Goal: Information Seeking & Learning: Learn about a topic

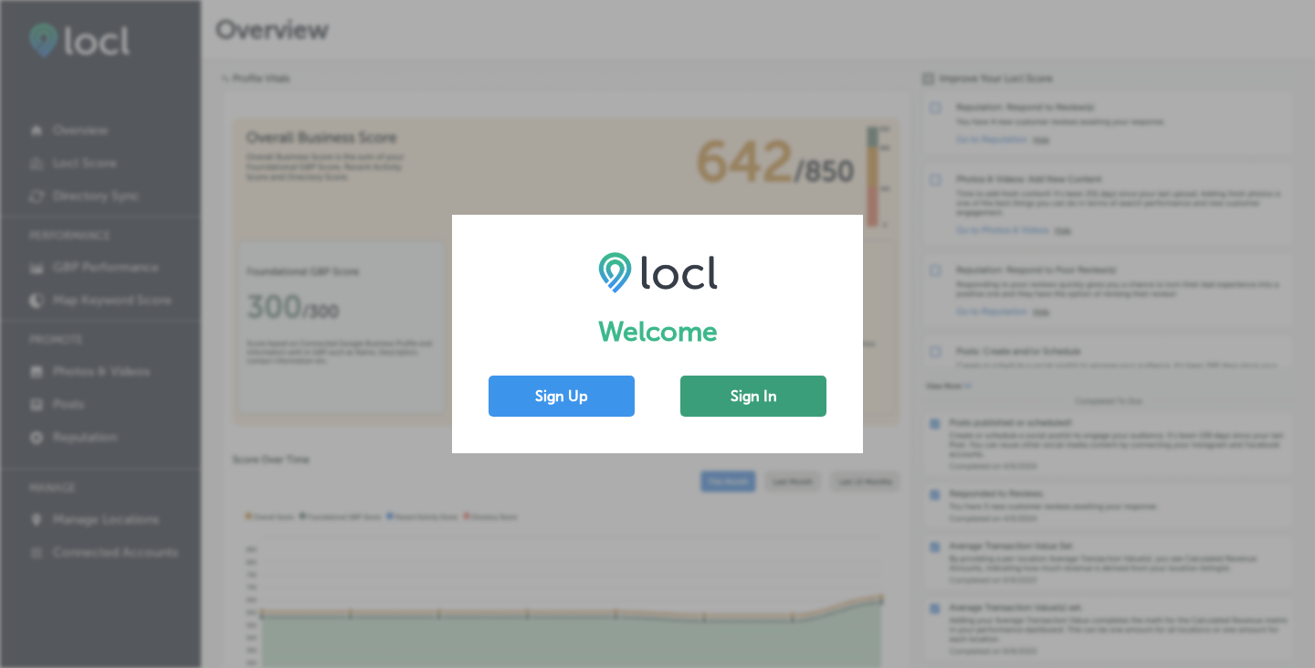
click at [745, 404] on button "Sign In" at bounding box center [753, 395] width 146 height 41
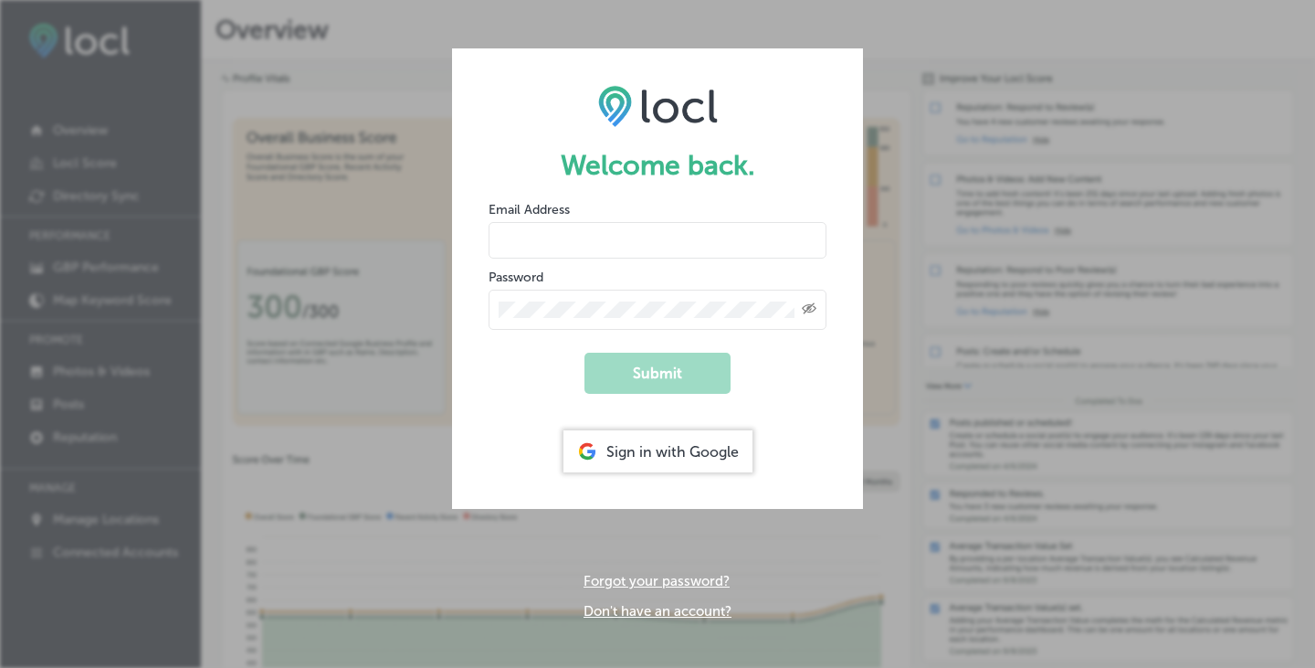
click at [658, 453] on div "Sign in with Google" at bounding box center [657, 451] width 189 height 42
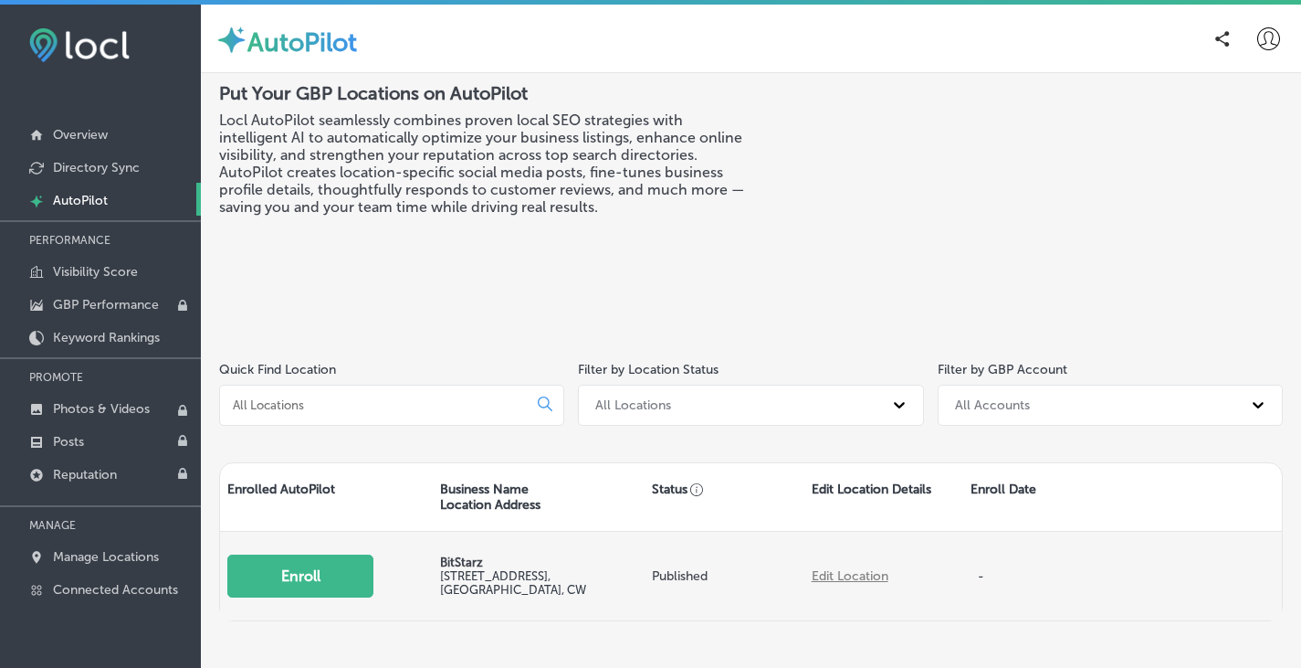
click at [335, 577] on button "Enroll" at bounding box center [300, 575] width 146 height 43
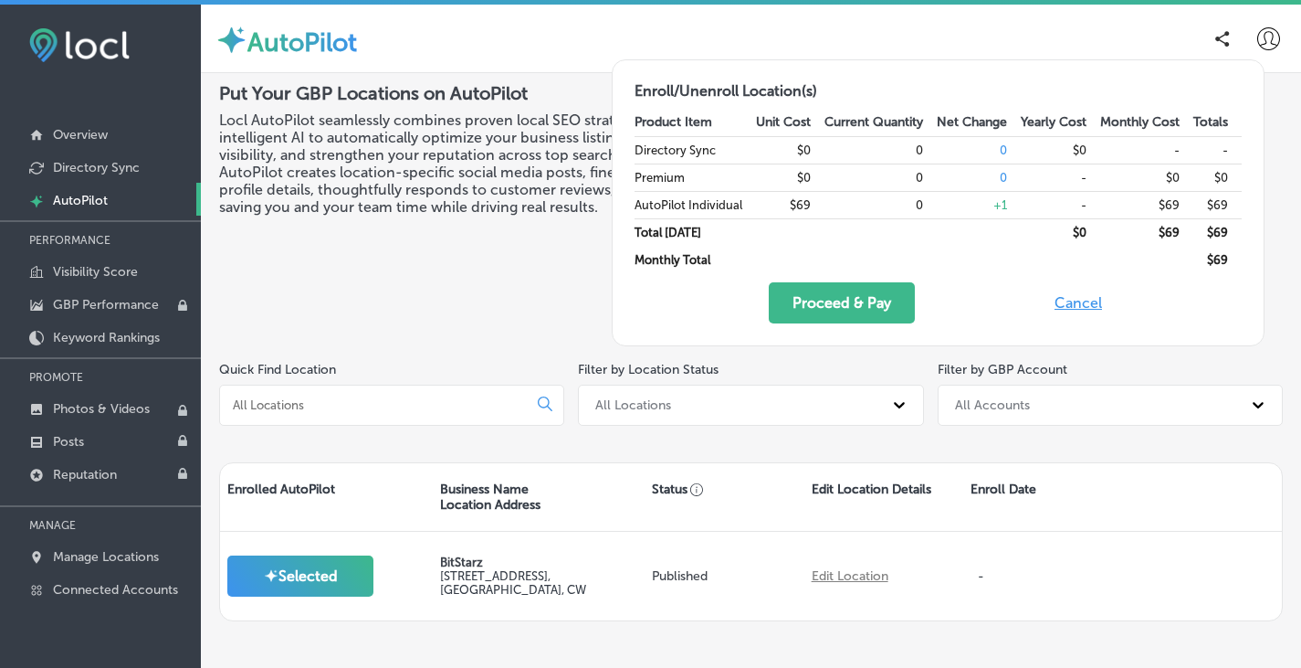
click at [1079, 300] on button "Cancel" at bounding box center [1078, 302] width 58 height 41
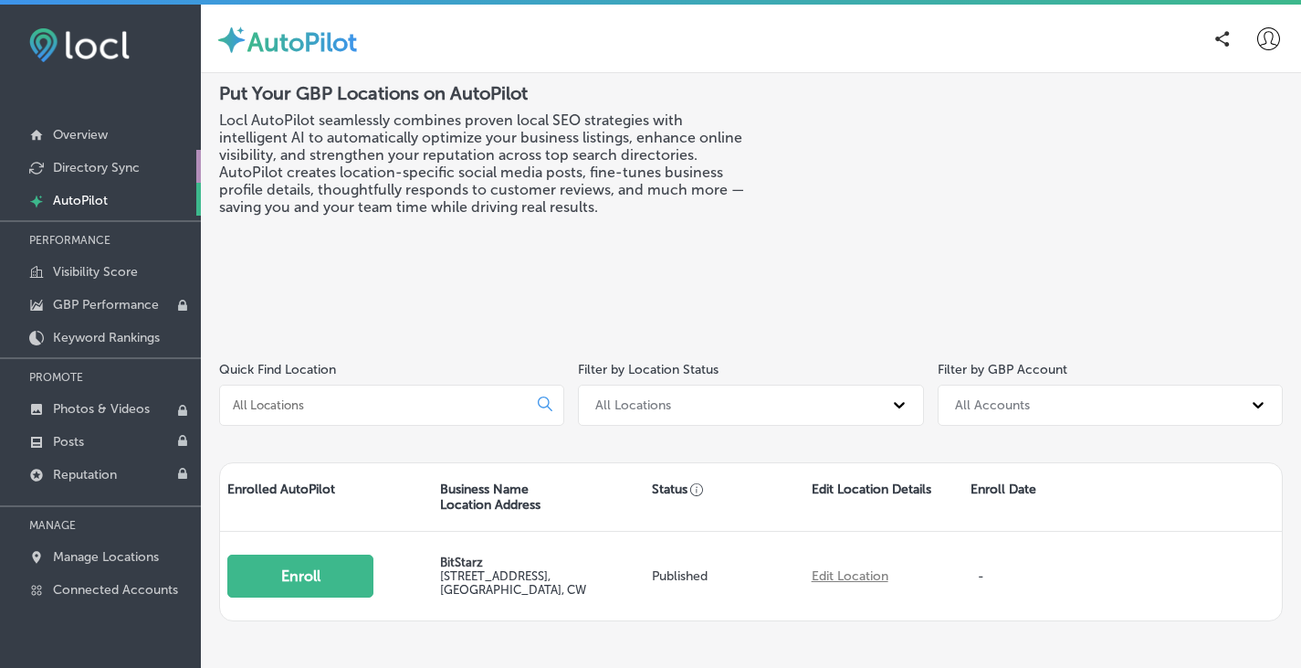
click at [97, 173] on p "Directory Sync" at bounding box center [96, 168] width 87 height 16
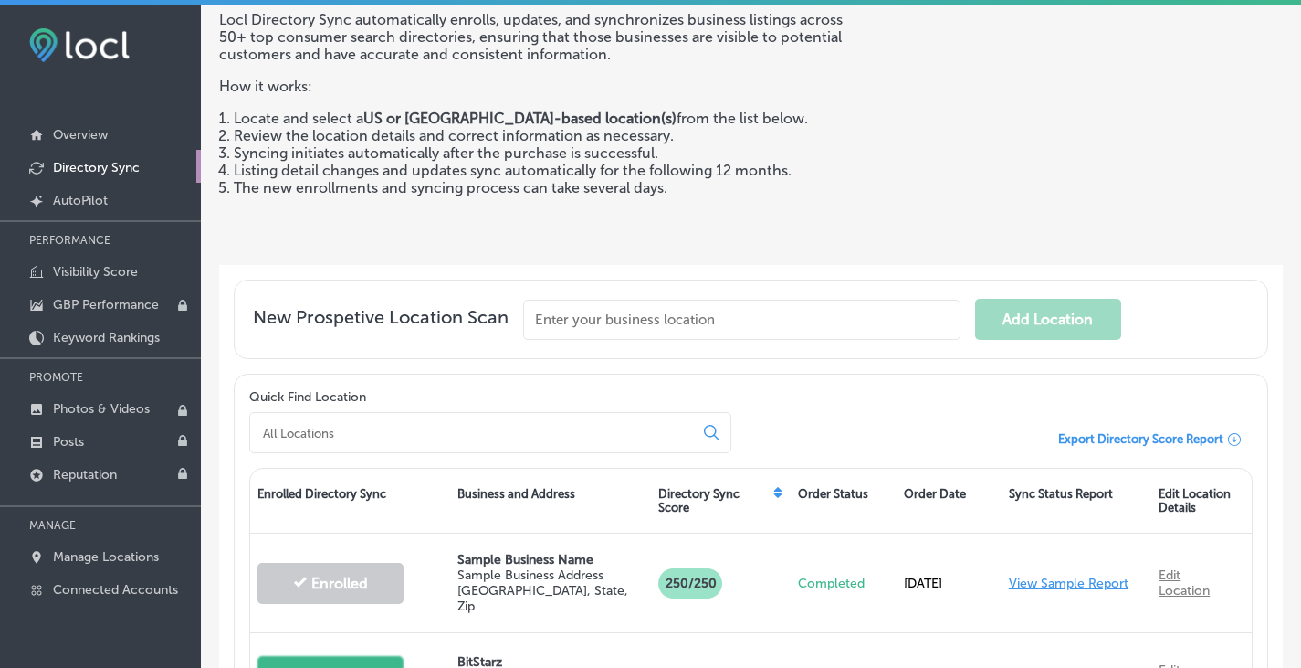
scroll to position [274, 0]
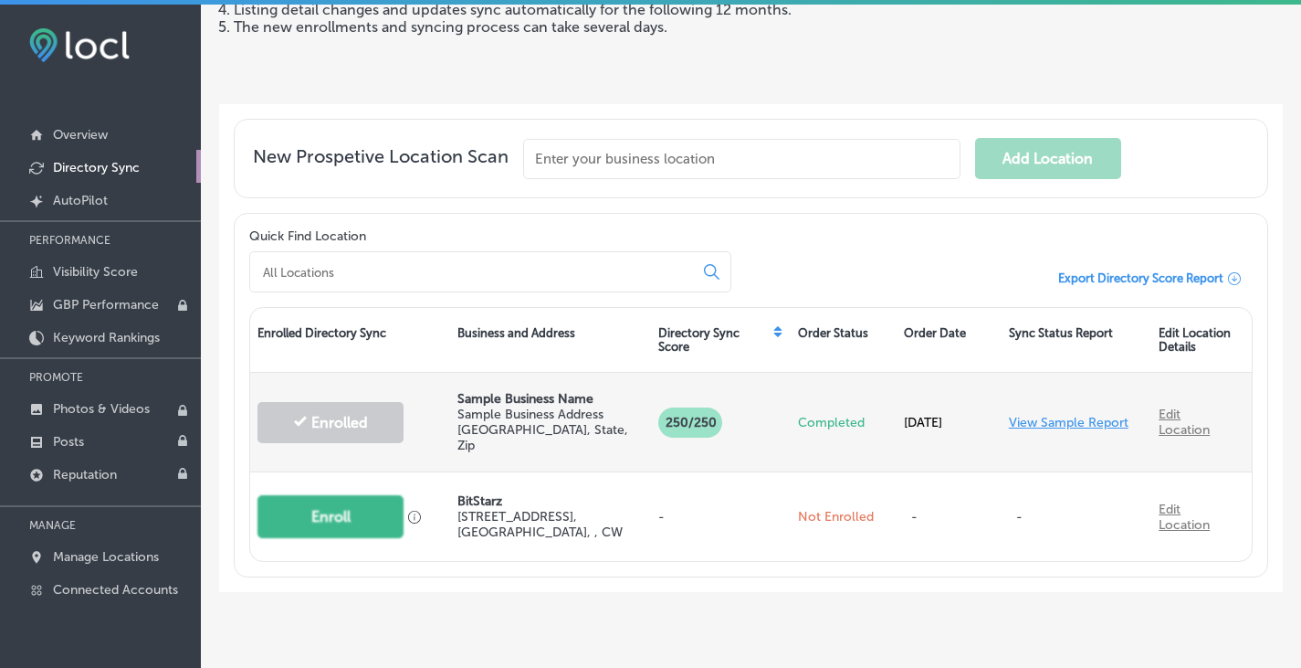
click at [690, 416] on p "250/250" at bounding box center [690, 422] width 64 height 30
click at [1057, 415] on link "View Sample Report" at bounding box center [1069, 423] width 120 height 16
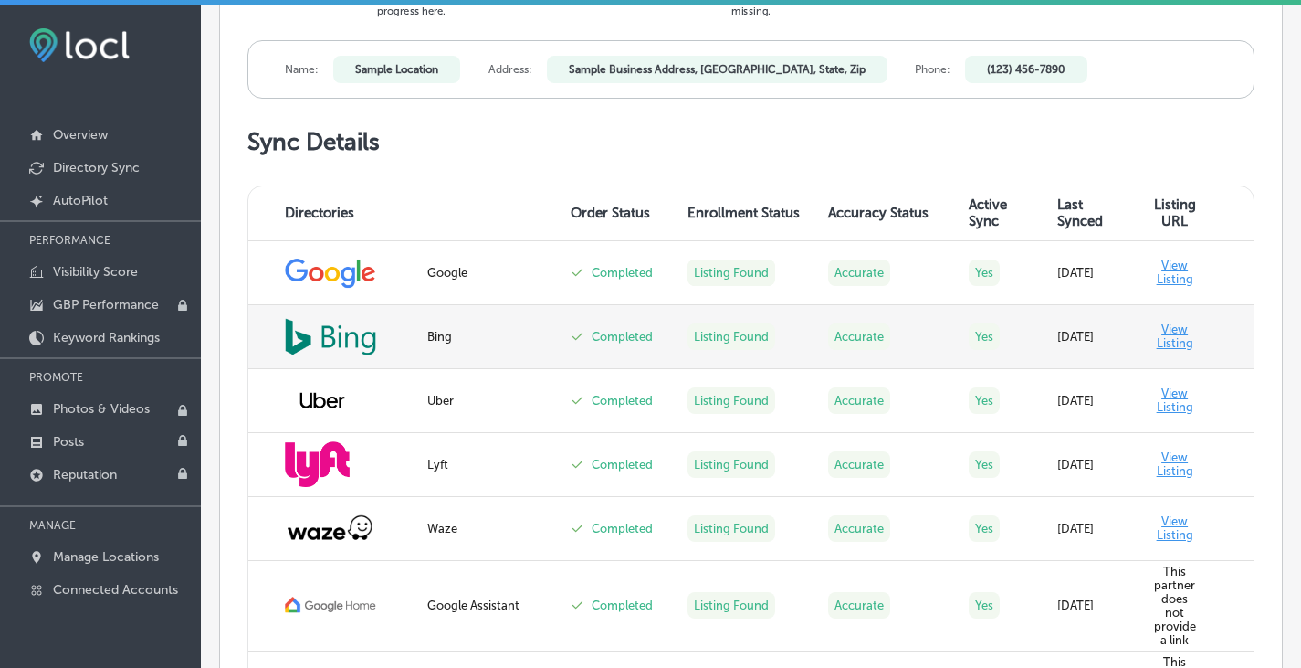
scroll to position [632, 0]
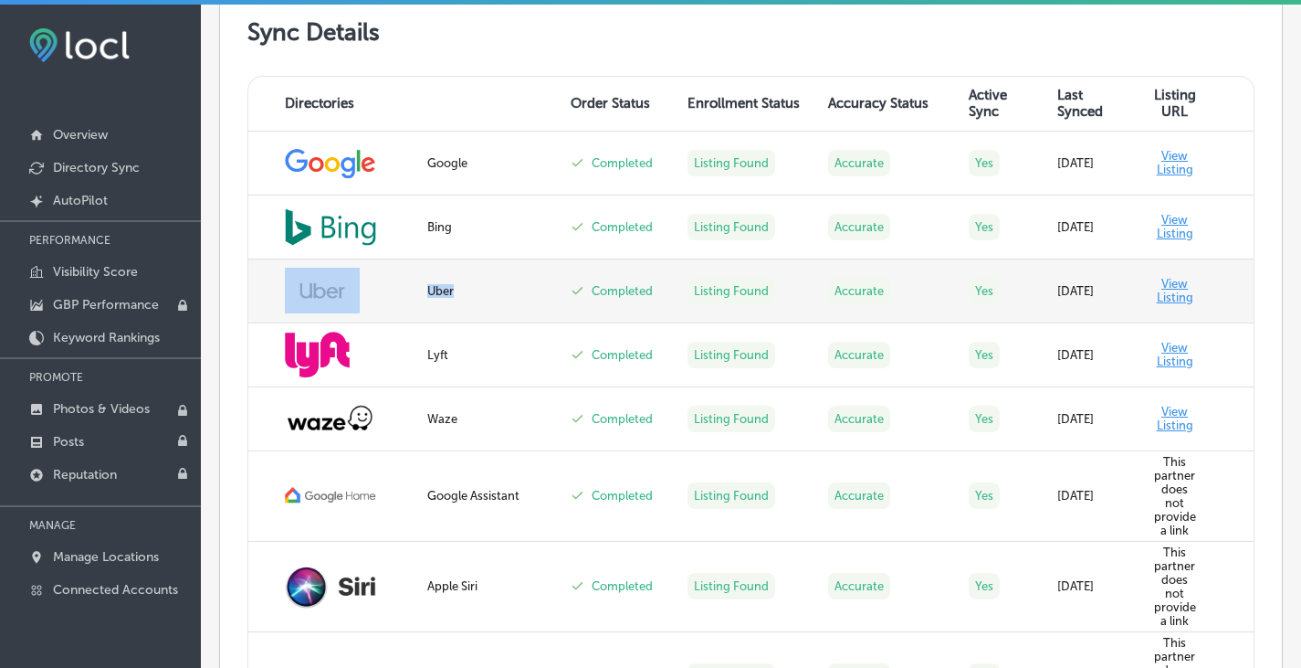
drag, startPoint x: 470, startPoint y: 290, endPoint x: 415, endPoint y: 289, distance: 55.7
click at [415, 289] on tr "Uber Completed Listing Found Accurate Yes Sep 13, 2025 View Listing" at bounding box center [751, 291] width 1006 height 64
copy tr "Uber"
